Goal: Task Accomplishment & Management: Complete application form

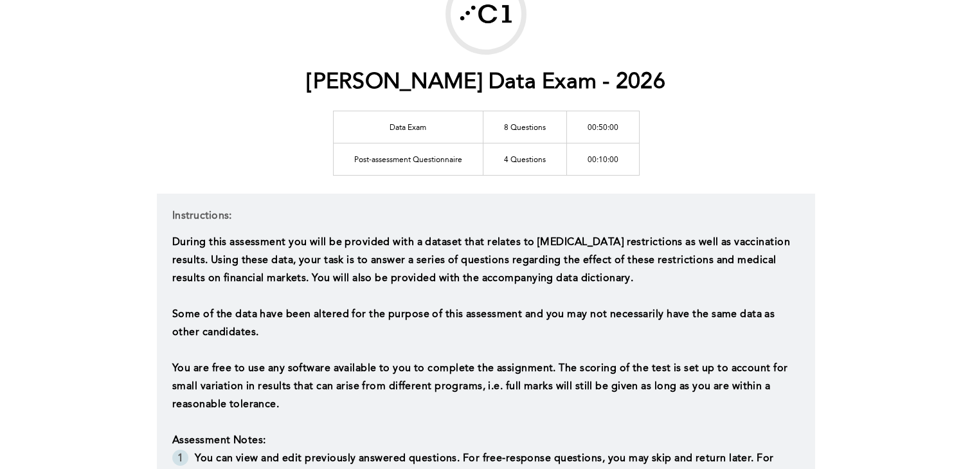
scroll to position [90, 0]
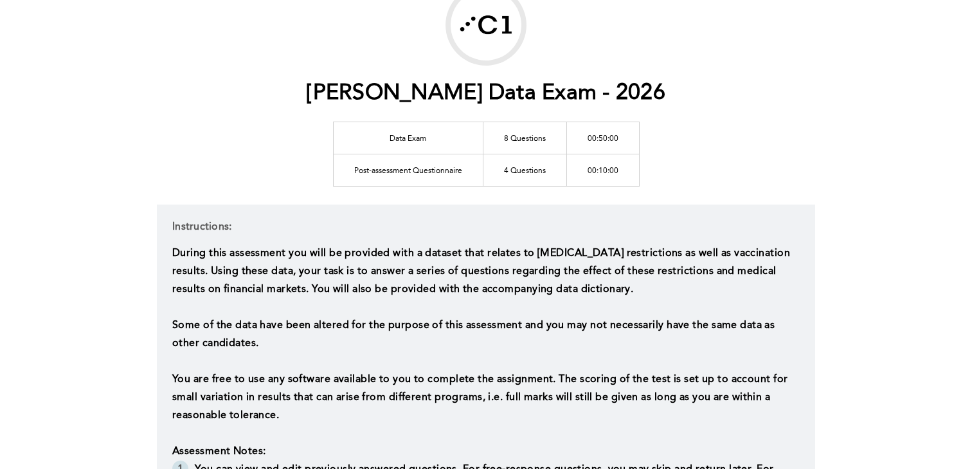
click at [521, 171] on td "4 Questions" at bounding box center [525, 170] width 84 height 32
click at [597, 174] on td "00:10:00" at bounding box center [603, 170] width 73 height 32
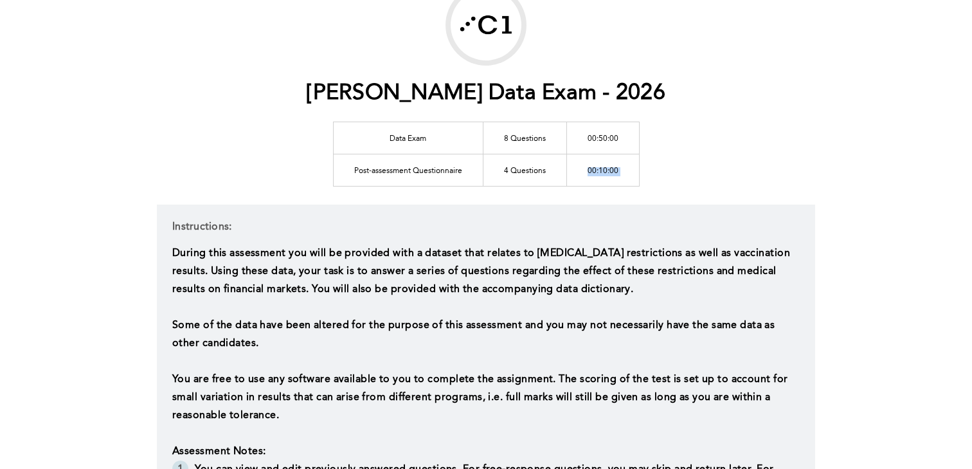
click at [597, 174] on td "00:10:00" at bounding box center [603, 170] width 73 height 32
click at [421, 167] on td "Post-assessment Questionnaire" at bounding box center [408, 170] width 150 height 32
